Goal: Information Seeking & Learning: Check status

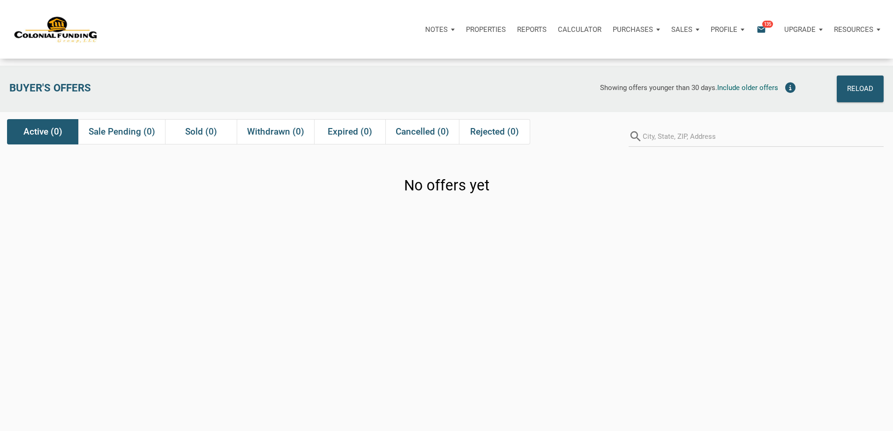
click at [613, 28] on p "Purchases" at bounding box center [633, 29] width 40 height 8
click at [574, 60] on link "Offers" at bounding box center [618, 54] width 89 height 19
click at [756, 30] on icon "email" at bounding box center [761, 29] width 11 height 11
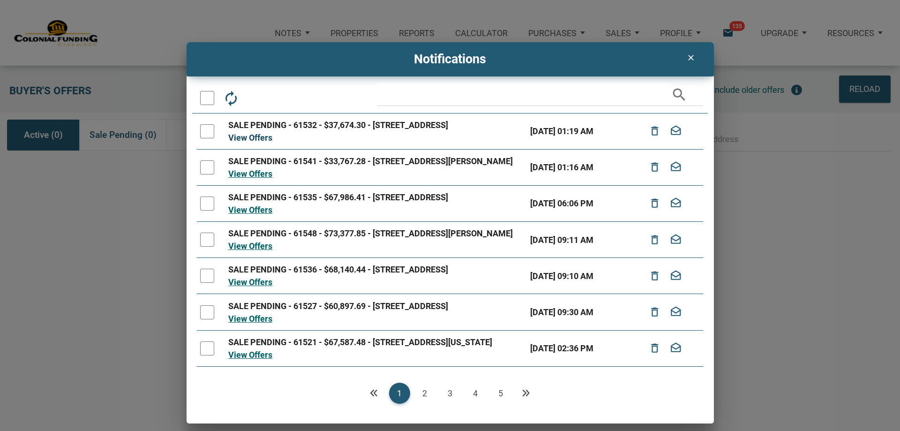
click at [260, 143] on link "View Offers" at bounding box center [250, 138] width 44 height 10
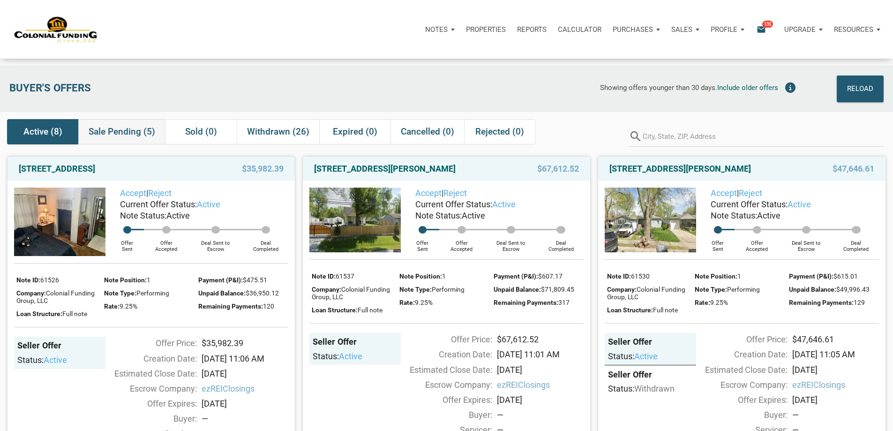
click at [129, 134] on span "Sale Pending (5)" at bounding box center [122, 131] width 67 height 11
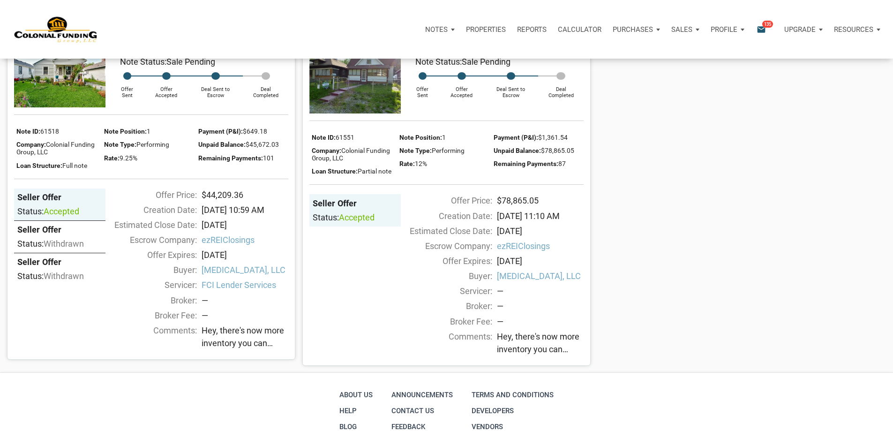
scroll to position [515, 0]
